Goal: Task Accomplishment & Management: Manage account settings

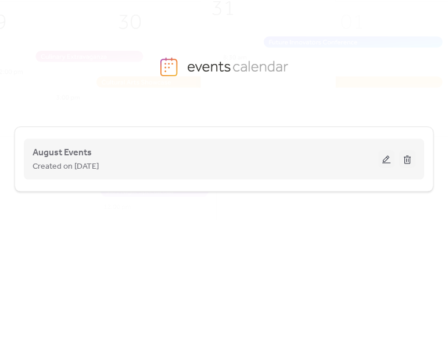
click at [148, 164] on div "Created on [DATE]" at bounding box center [206, 166] width 346 height 14
click at [61, 154] on span "August Events" at bounding box center [62, 153] width 59 height 14
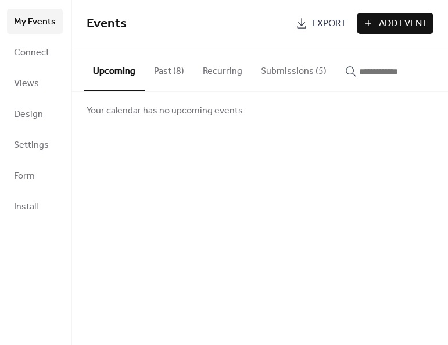
click at [171, 70] on button "Past (8)" at bounding box center [169, 68] width 49 height 43
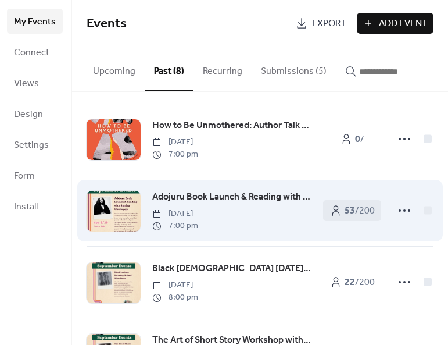
click at [193, 196] on span "Adojuru Book Launch & Reading with [PERSON_NAME]" at bounding box center [231, 197] width 159 height 14
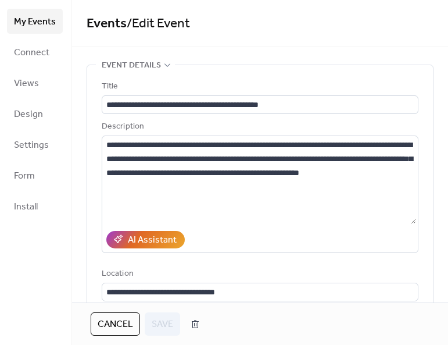
click at [36, 25] on span "My Events" at bounding box center [35, 22] width 42 height 18
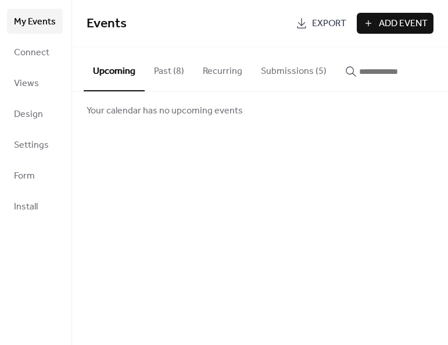
click at [161, 77] on button "Past (8)" at bounding box center [169, 68] width 49 height 43
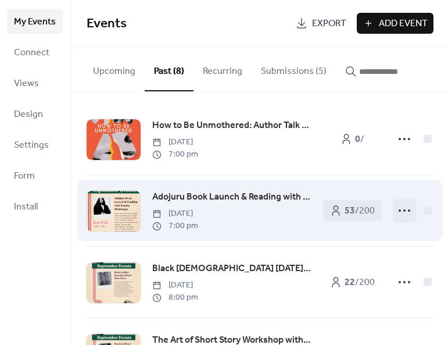
click at [400, 212] on icon at bounding box center [404, 210] width 19 height 19
click at [117, 214] on div at bounding box center [114, 211] width 54 height 41
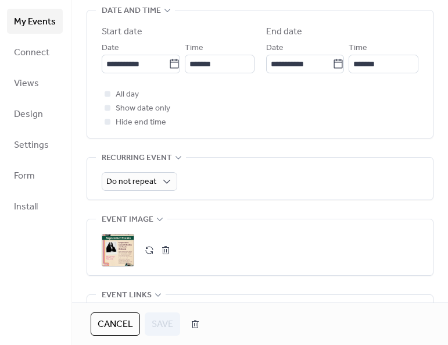
scroll to position [388, 0]
click at [25, 26] on span "My Events" at bounding box center [35, 22] width 42 height 18
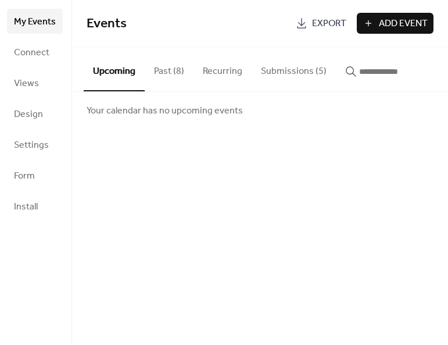
click at [288, 77] on button "Submissions (5)" at bounding box center [294, 68] width 84 height 43
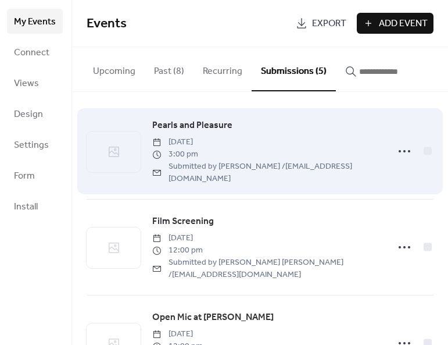
click at [197, 124] on span "Pearls and Pleasure" at bounding box center [192, 126] width 80 height 14
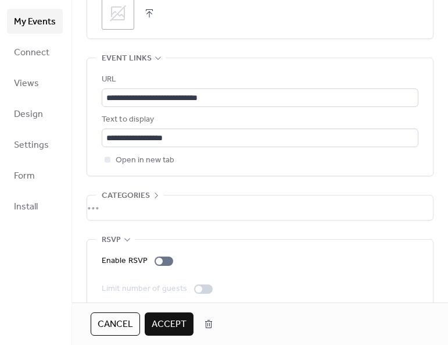
scroll to position [704, 0]
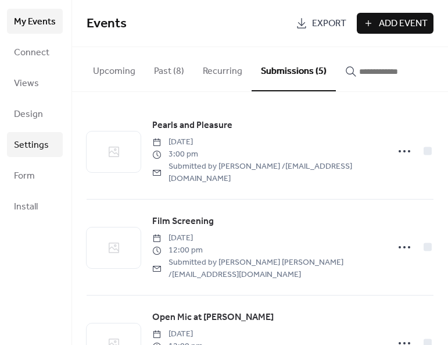
click at [33, 149] on span "Settings" at bounding box center [31, 145] width 35 height 18
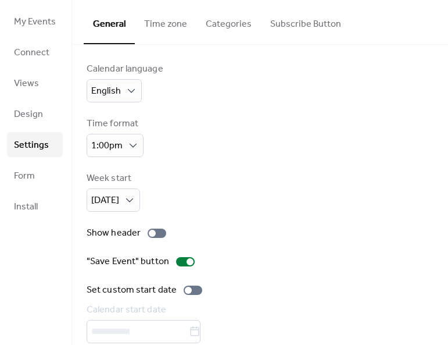
scroll to position [16, 0]
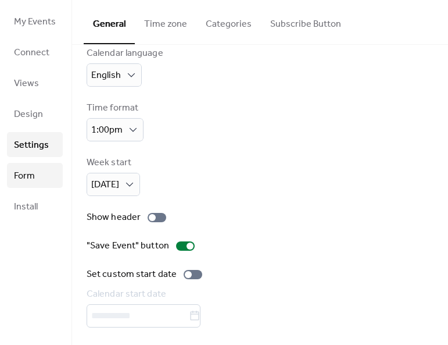
click at [31, 177] on span "Form" at bounding box center [24, 176] width 21 height 18
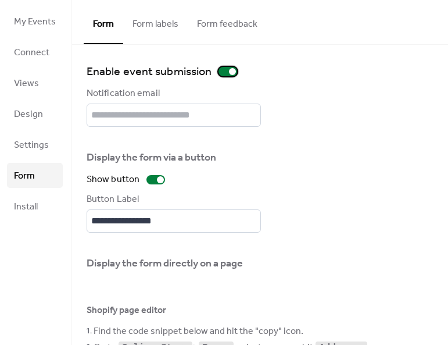
click at [223, 70] on div at bounding box center [228, 71] width 19 height 9
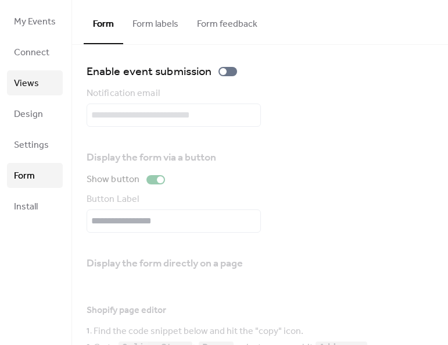
click at [30, 78] on span "Views" at bounding box center [26, 83] width 25 height 18
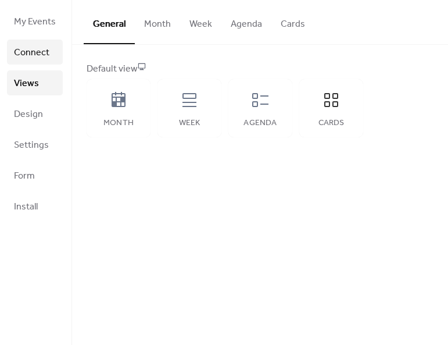
click at [29, 58] on span "Connect" at bounding box center [31, 53] width 35 height 18
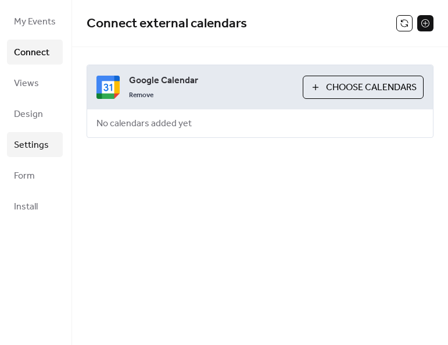
click at [37, 144] on span "Settings" at bounding box center [31, 145] width 35 height 18
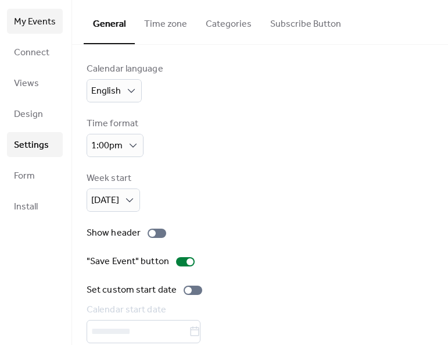
click at [25, 20] on span "My Events" at bounding box center [35, 22] width 42 height 18
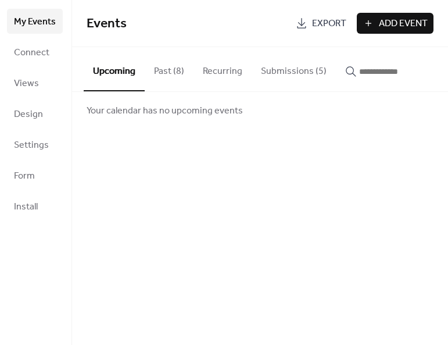
click at [171, 72] on button "Past (8)" at bounding box center [169, 68] width 49 height 43
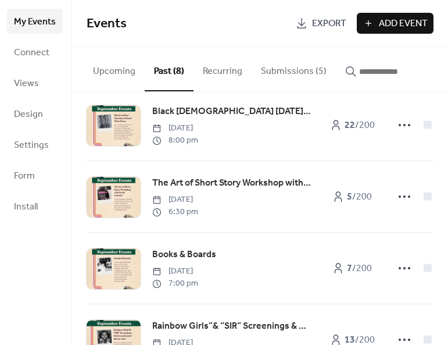
scroll to position [153, 0]
